Goal: Find specific page/section

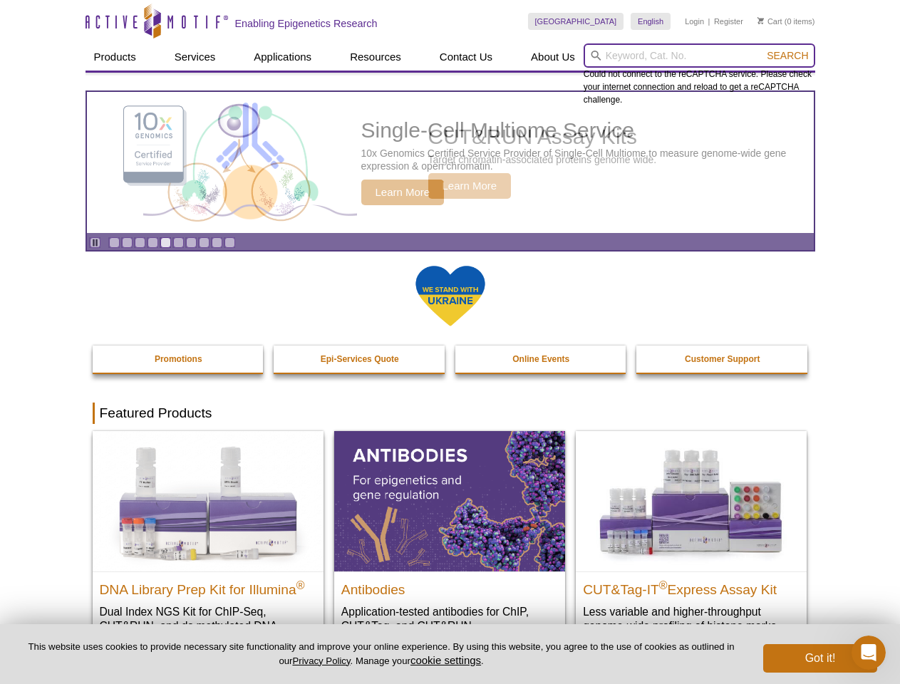
click at [699, 56] on input "search" at bounding box center [700, 55] width 232 height 24
click at [788, 56] on span "Search" at bounding box center [787, 55] width 41 height 11
click at [95, 242] on icon "Pause" at bounding box center [95, 242] width 9 height 9
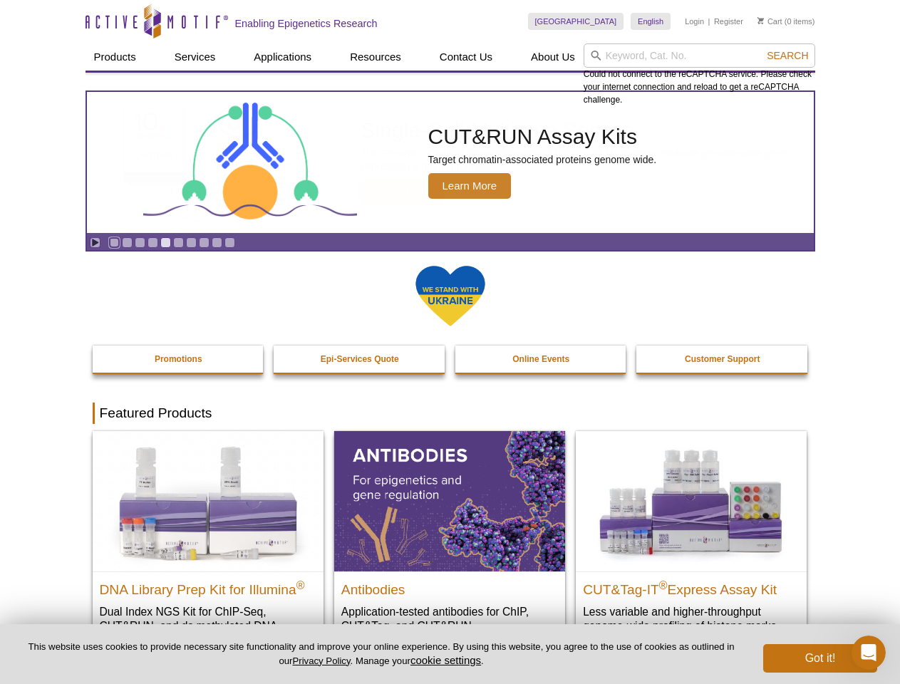
click at [114, 242] on link "Go to slide 1" at bounding box center [114, 242] width 11 height 11
click at [127, 242] on link "Go to slide 2" at bounding box center [127, 242] width 11 height 11
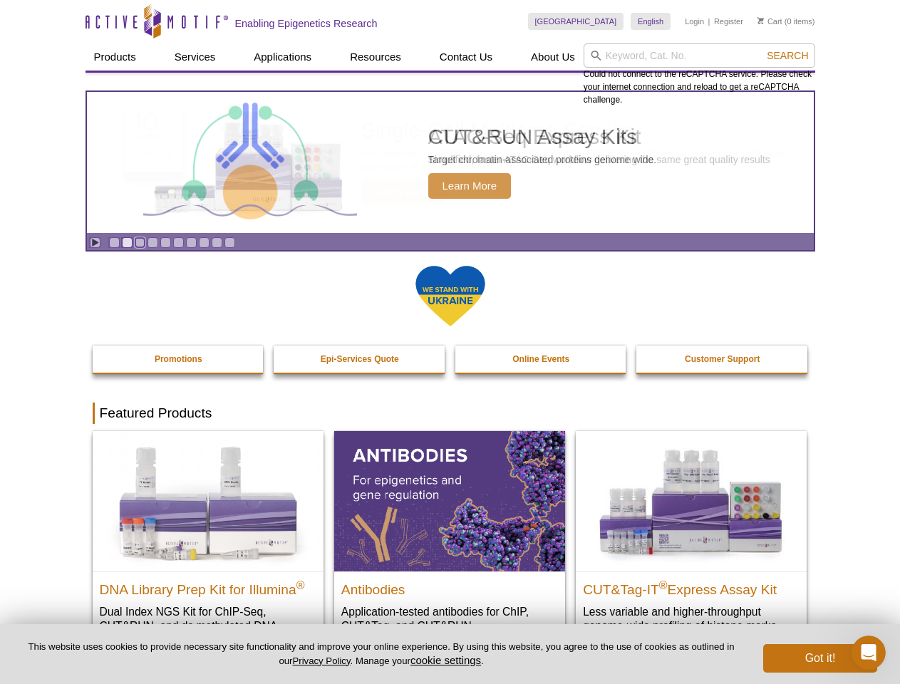
click at [140, 242] on link "Go to slide 3" at bounding box center [140, 242] width 11 height 11
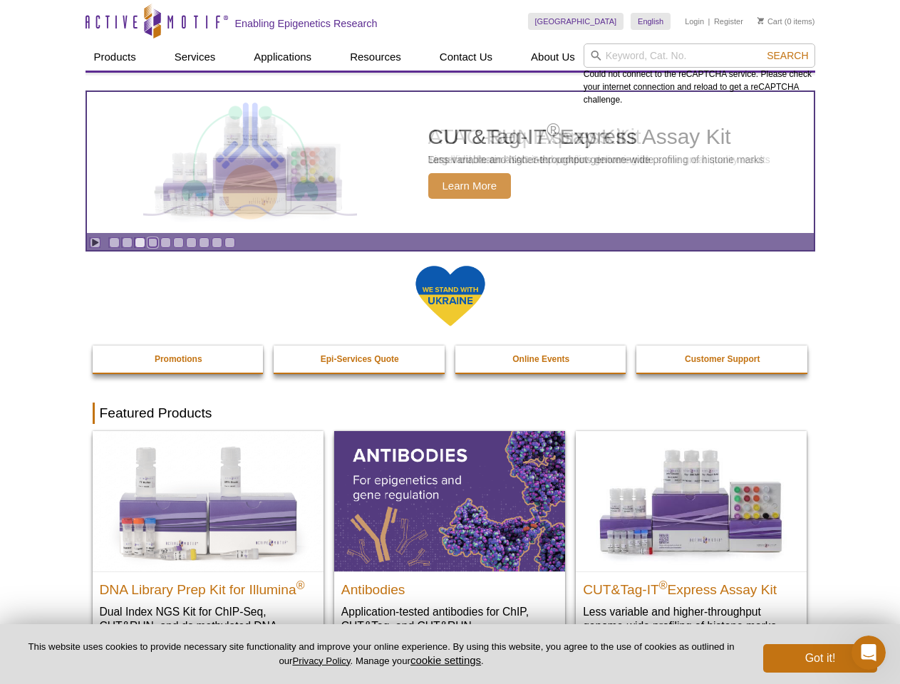
click at [153, 242] on link "Go to slide 4" at bounding box center [153, 242] width 11 height 11
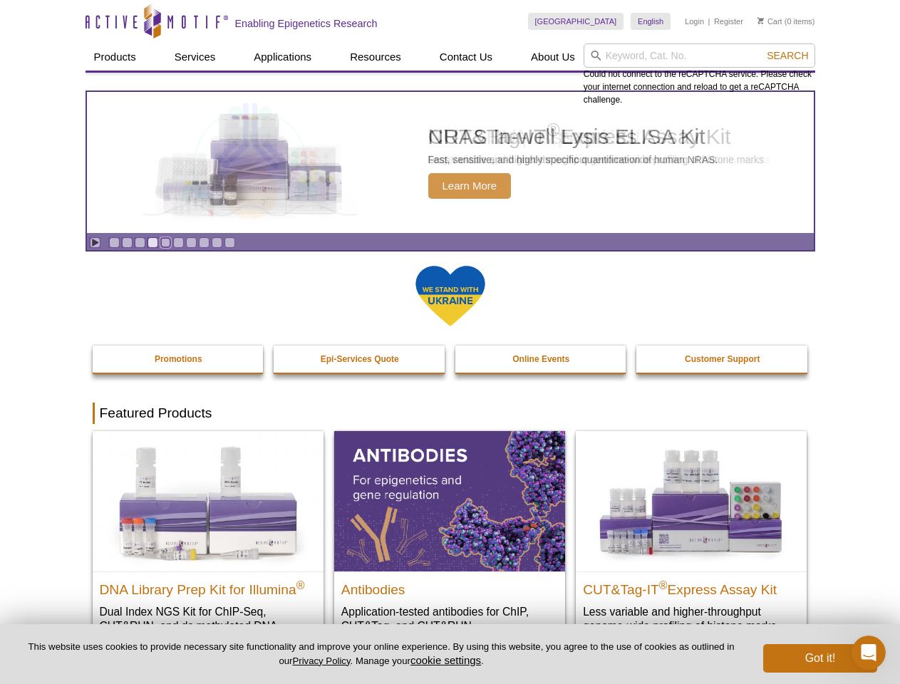
click at [165, 242] on link "Go to slide 5" at bounding box center [165, 242] width 11 height 11
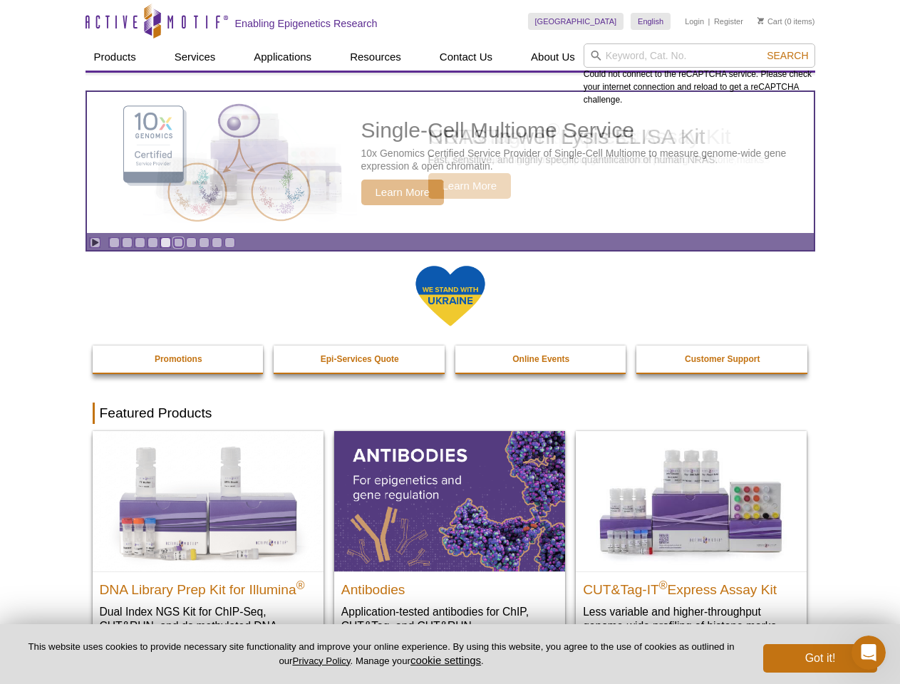
click at [178, 242] on link "Go to slide 6" at bounding box center [178, 242] width 11 height 11
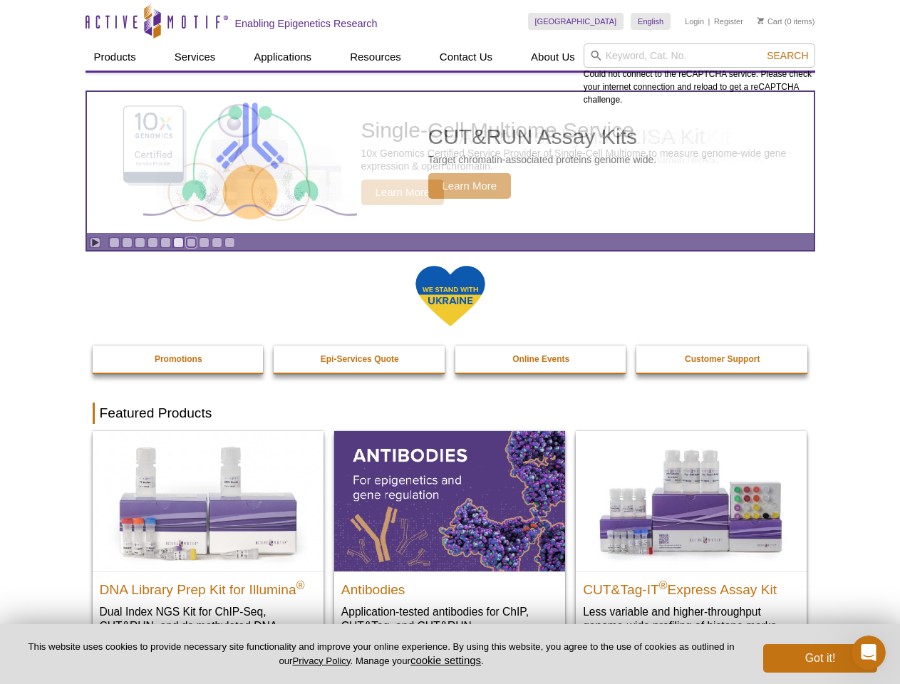
click at [191, 242] on link "Go to slide 7" at bounding box center [191, 242] width 11 height 11
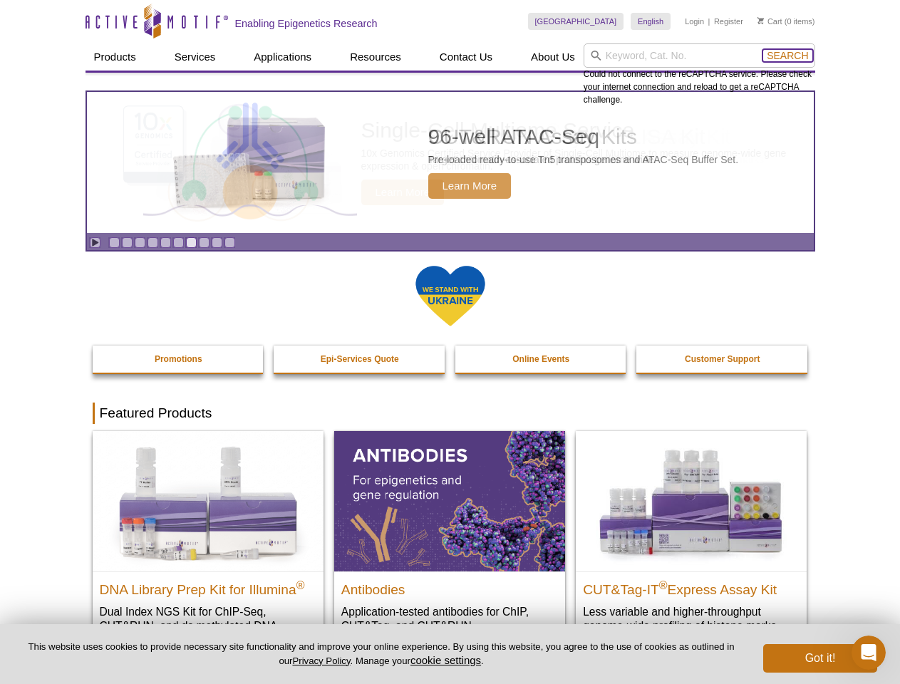
click at [788, 56] on span "Search" at bounding box center [787, 55] width 41 height 11
